Goal: Task Accomplishment & Management: Complete application form

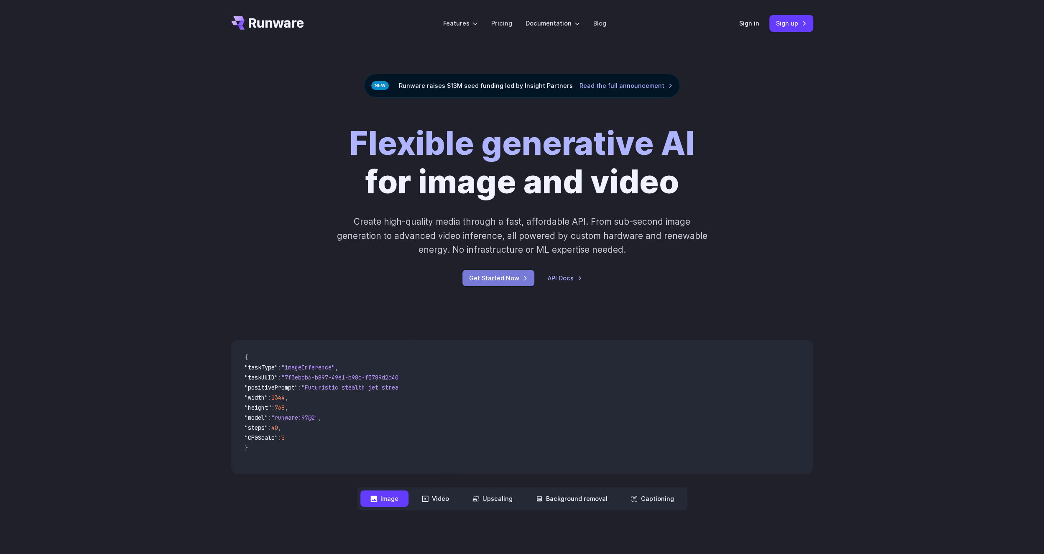
click at [509, 275] on link "Get Started Now" at bounding box center [498, 278] width 72 height 16
click at [437, 500] on button "Video" at bounding box center [435, 498] width 47 height 16
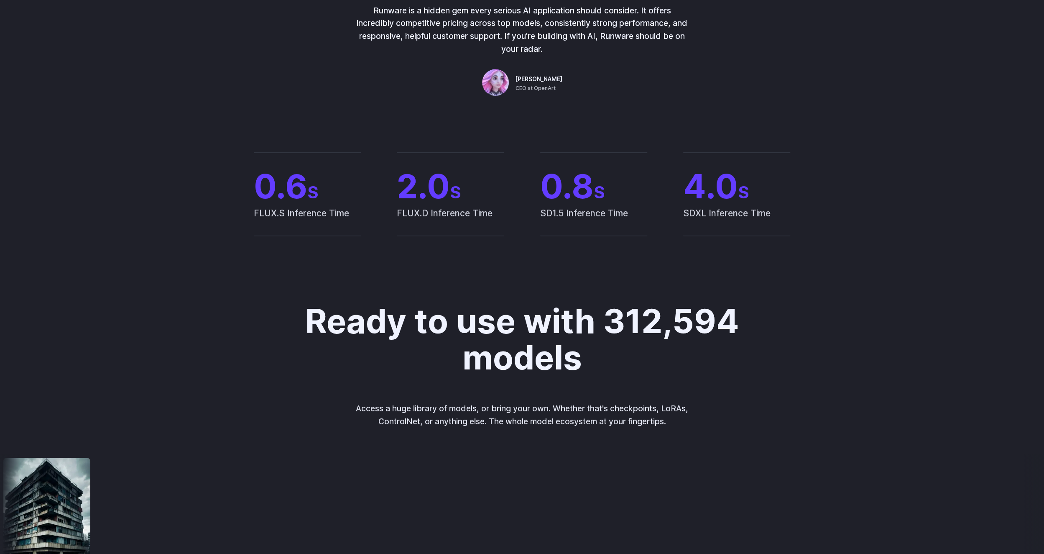
scroll to position [627, 0]
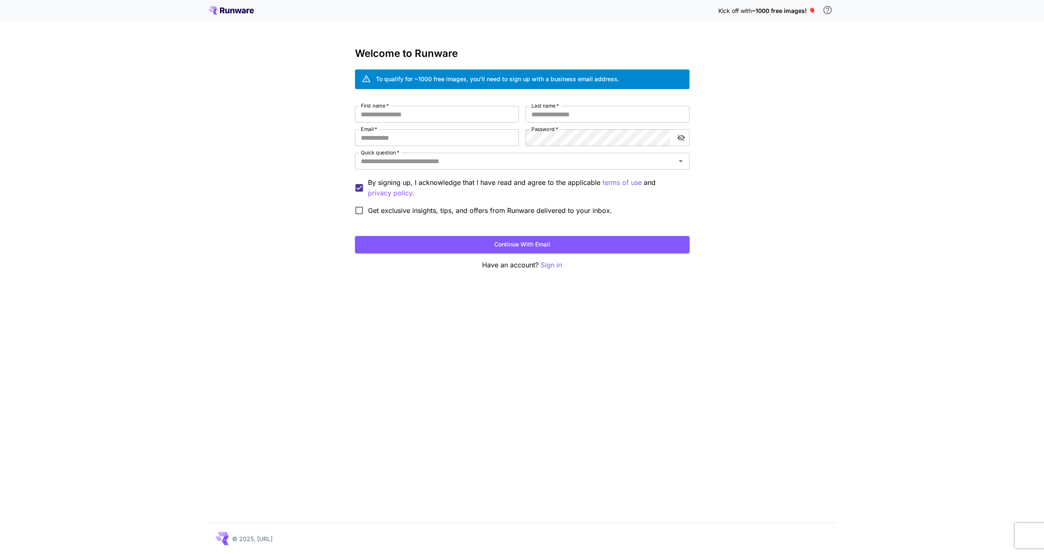
click at [246, 16] on div "Kick off with ~1000 free images! 🎈" at bounding box center [522, 11] width 627 height 18
click at [243, 12] on icon at bounding box center [231, 10] width 45 height 8
